Goal: Task Accomplishment & Management: Use online tool/utility

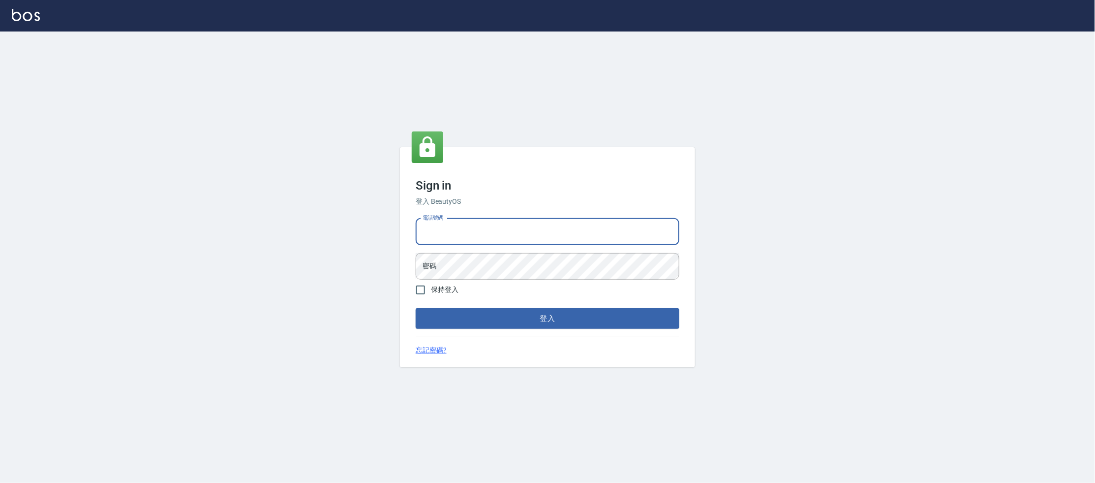
click at [445, 233] on input "電話號碼" at bounding box center [548, 231] width 264 height 27
type input "0223682278"
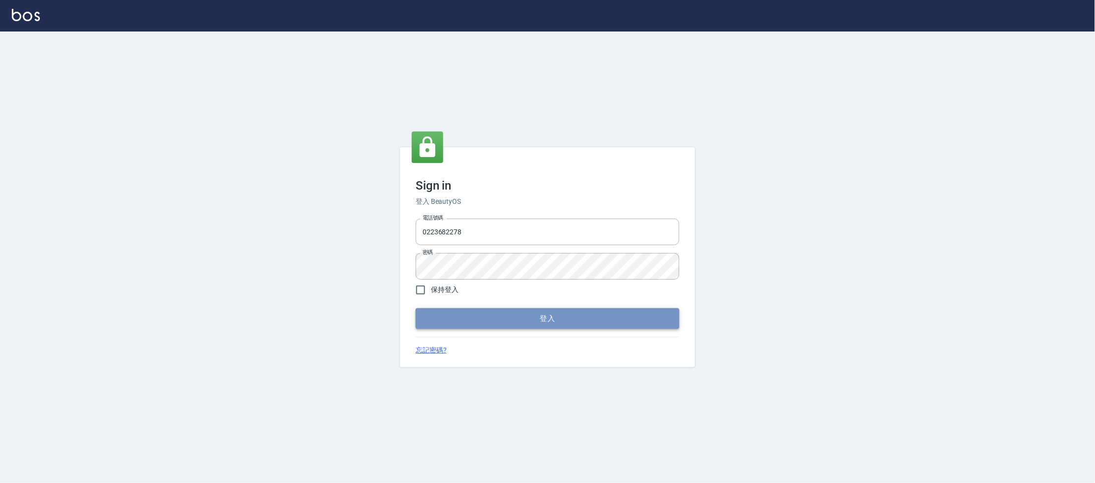
click at [548, 325] on button "登入" at bounding box center [548, 318] width 264 height 21
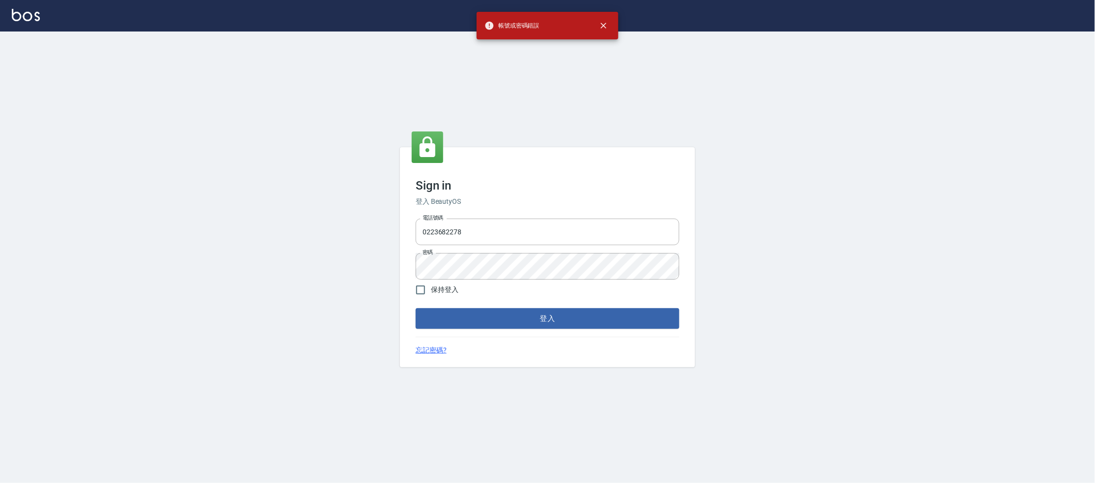
click at [194, 215] on div "Sign in 登入 BeautyOS 電話號碼 0223682278 電話號碼 密碼 密碼 保持登入 登入 忘記密碼?" at bounding box center [547, 256] width 1095 height 451
